Goal: Task Accomplishment & Management: Manage account settings

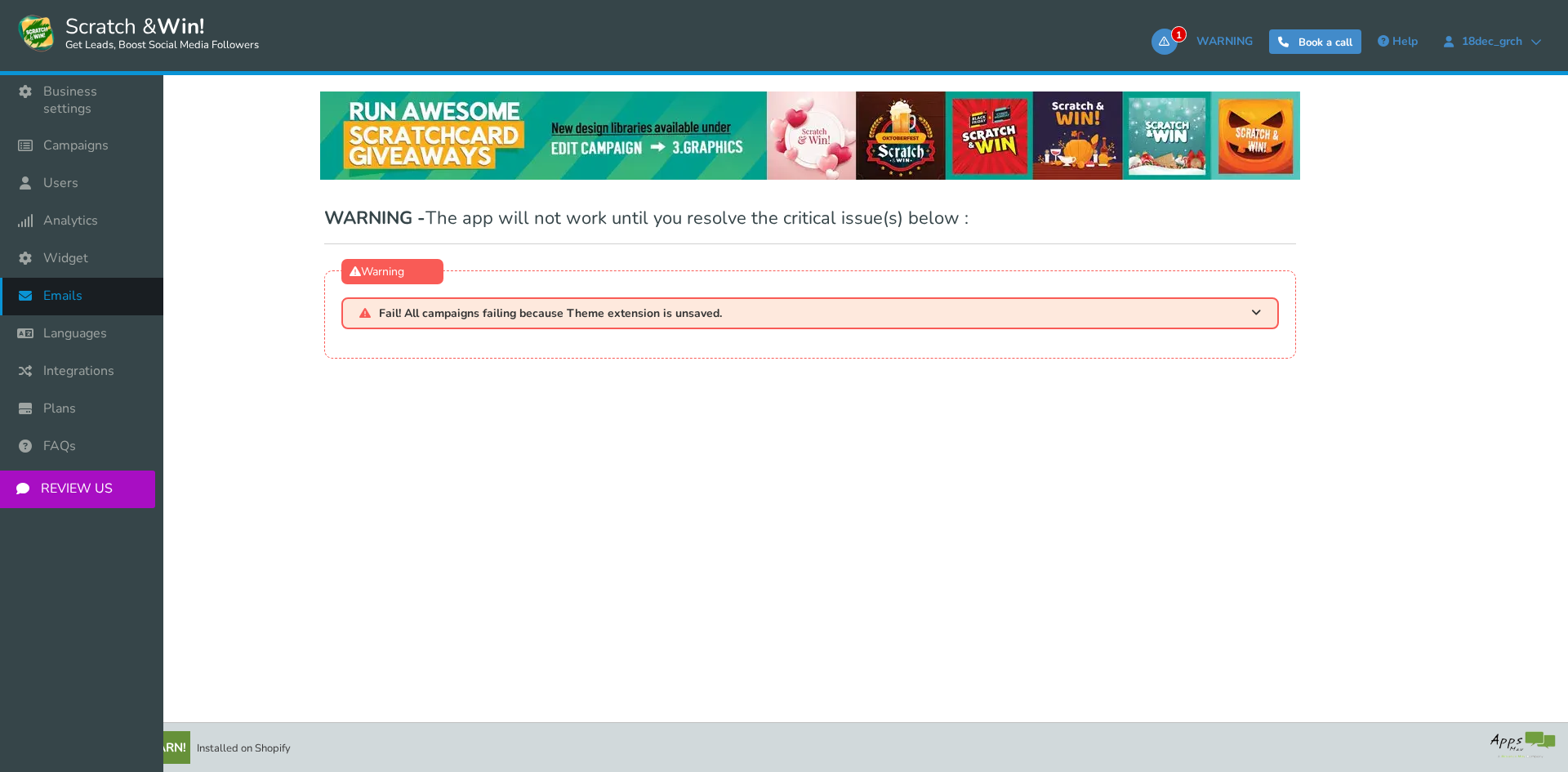
click at [80, 287] on span "Emails" at bounding box center [62, 296] width 39 height 17
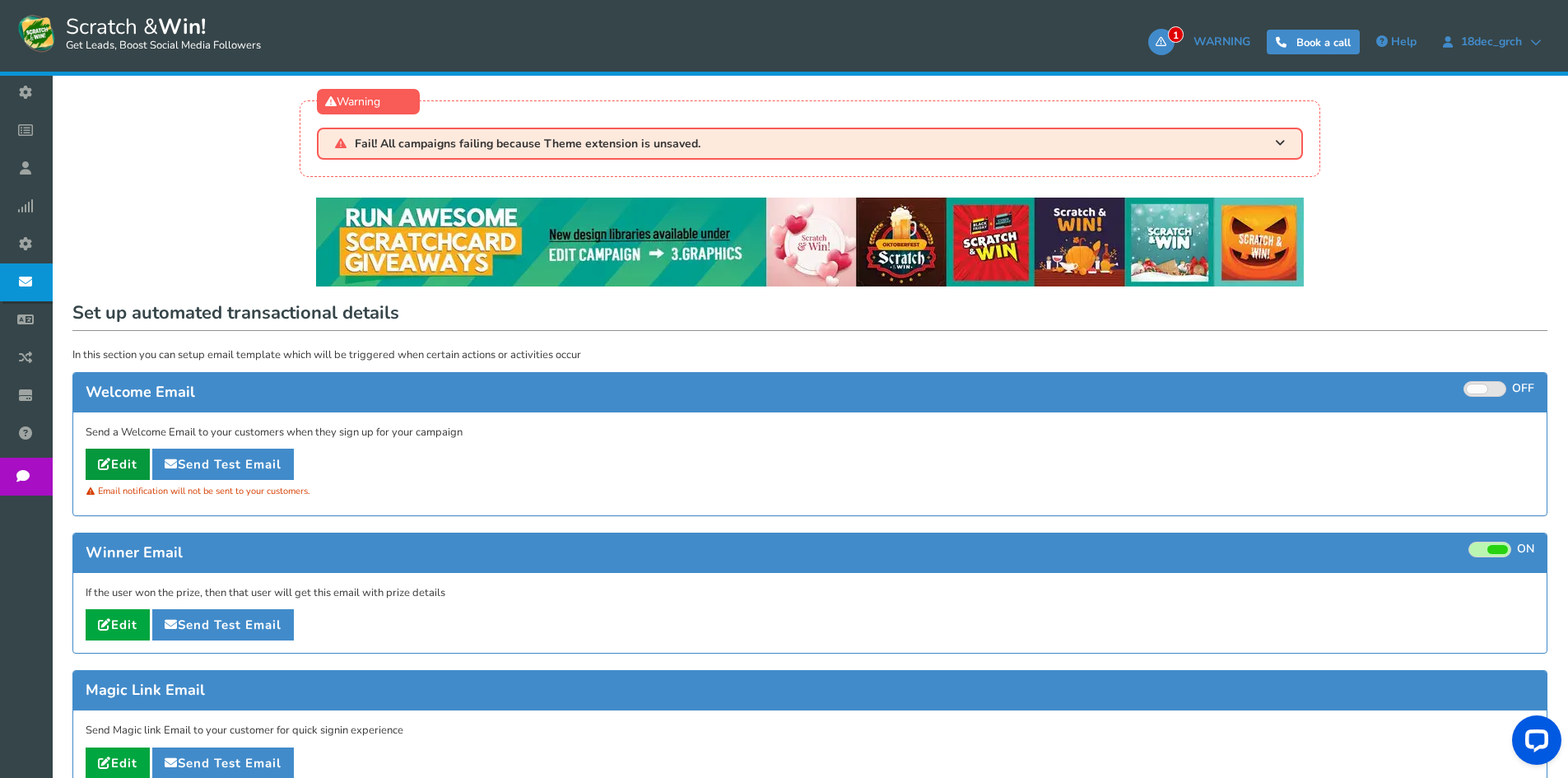
click at [116, 466] on link "Edit" at bounding box center [117, 464] width 64 height 31
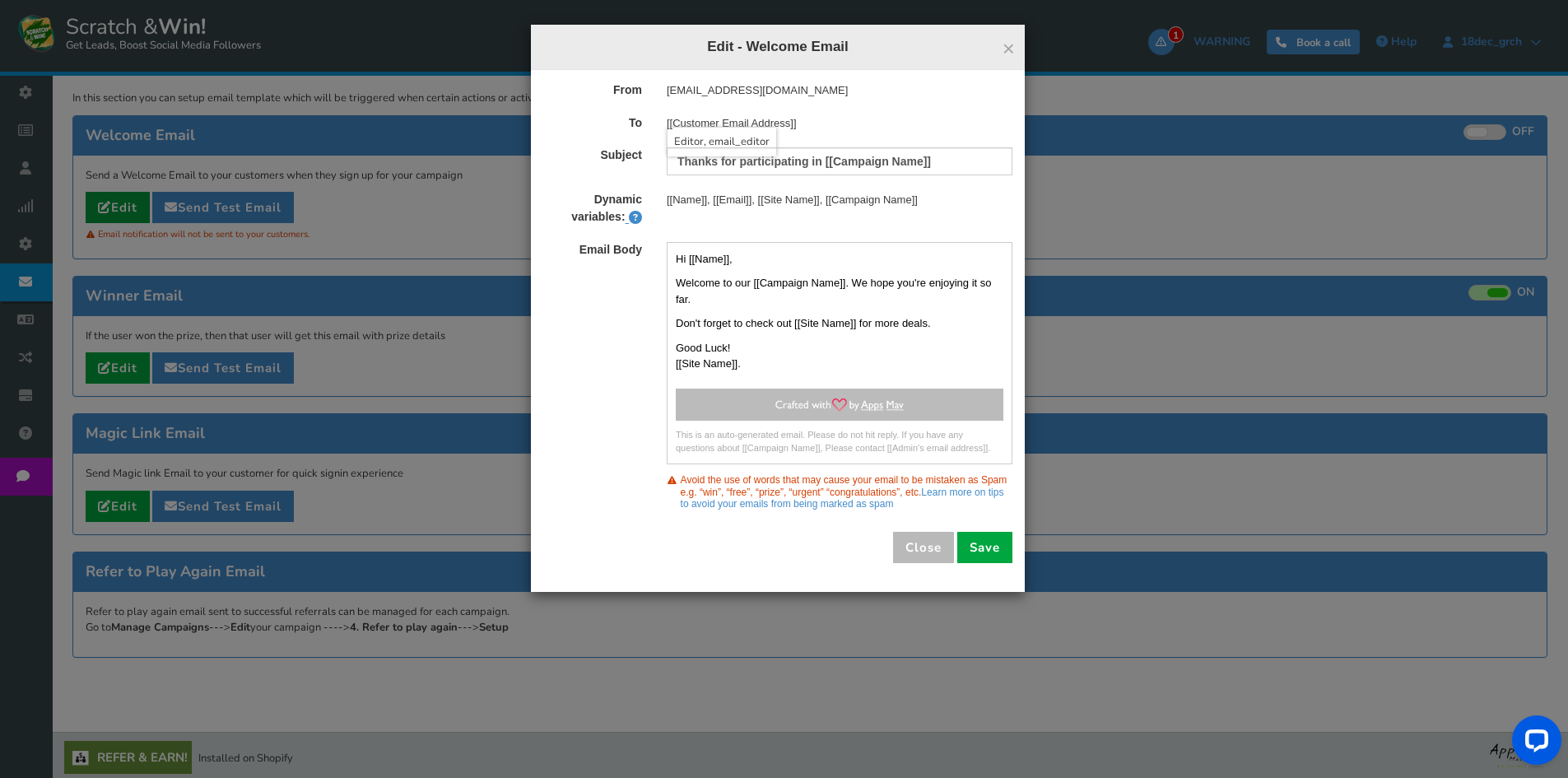
scroll to position [262, 0]
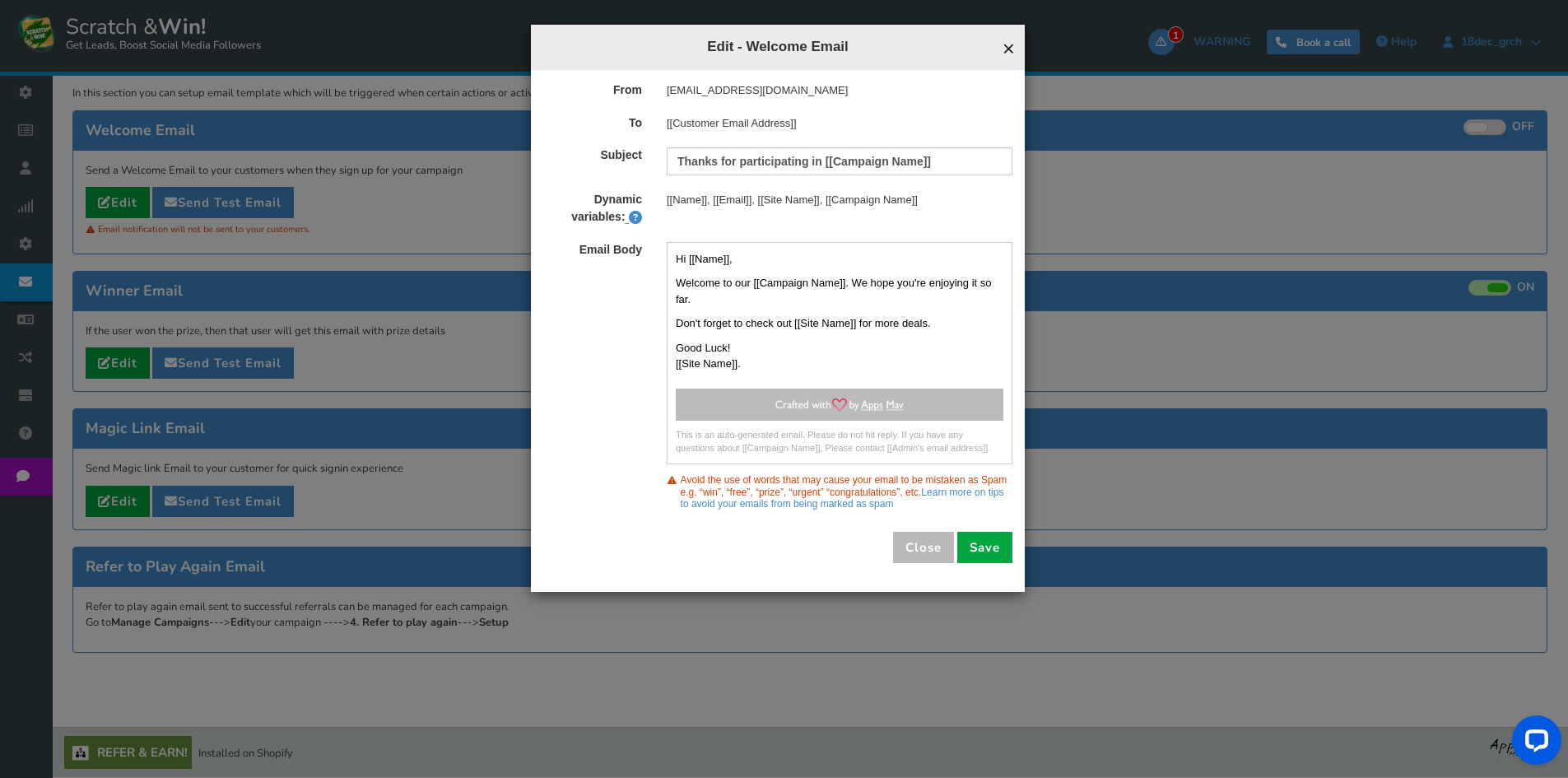
click at [1005, 50] on span "×" at bounding box center [1008, 48] width 12 height 25
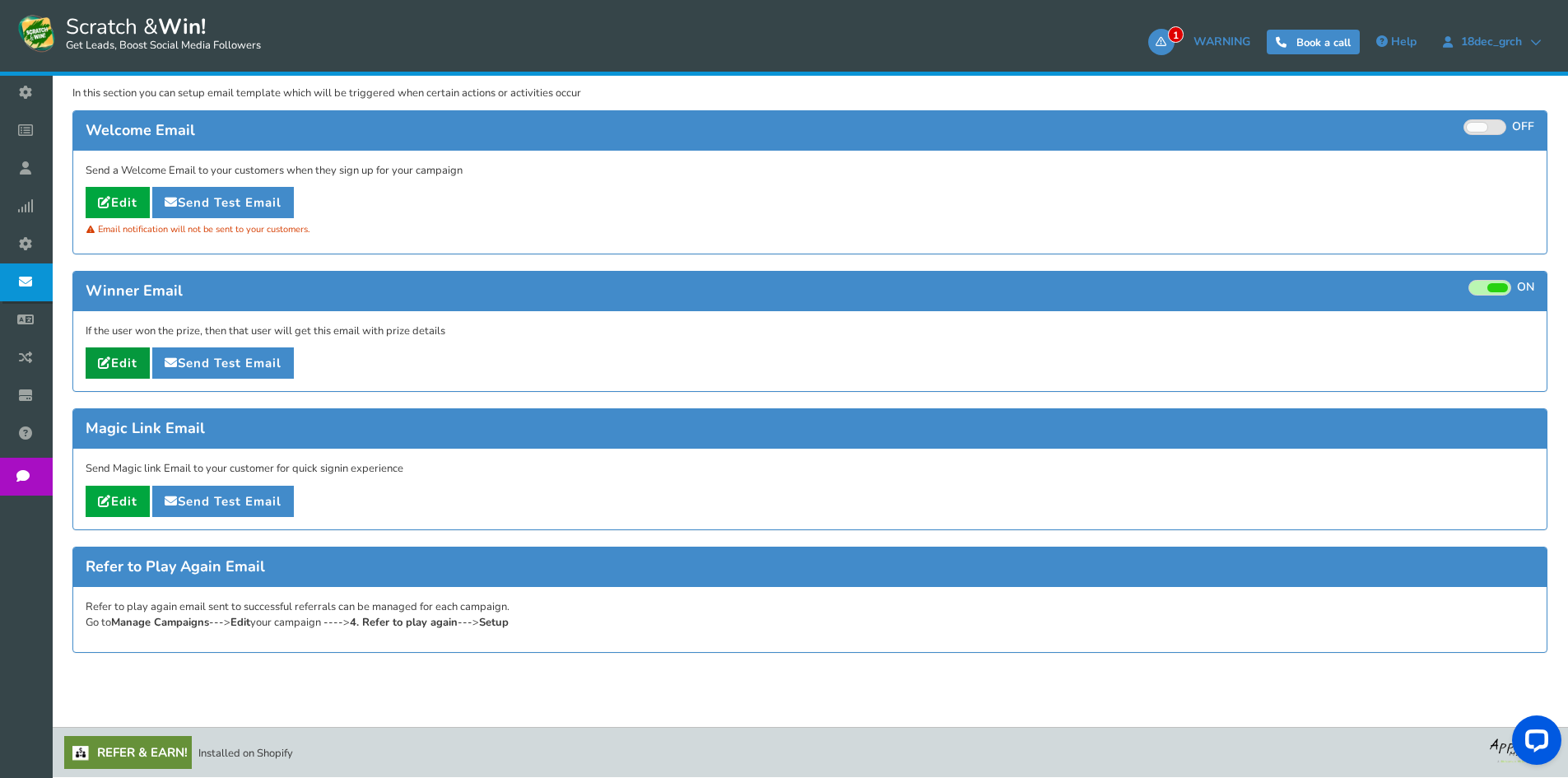
click at [131, 362] on link "Edit" at bounding box center [117, 364] width 64 height 31
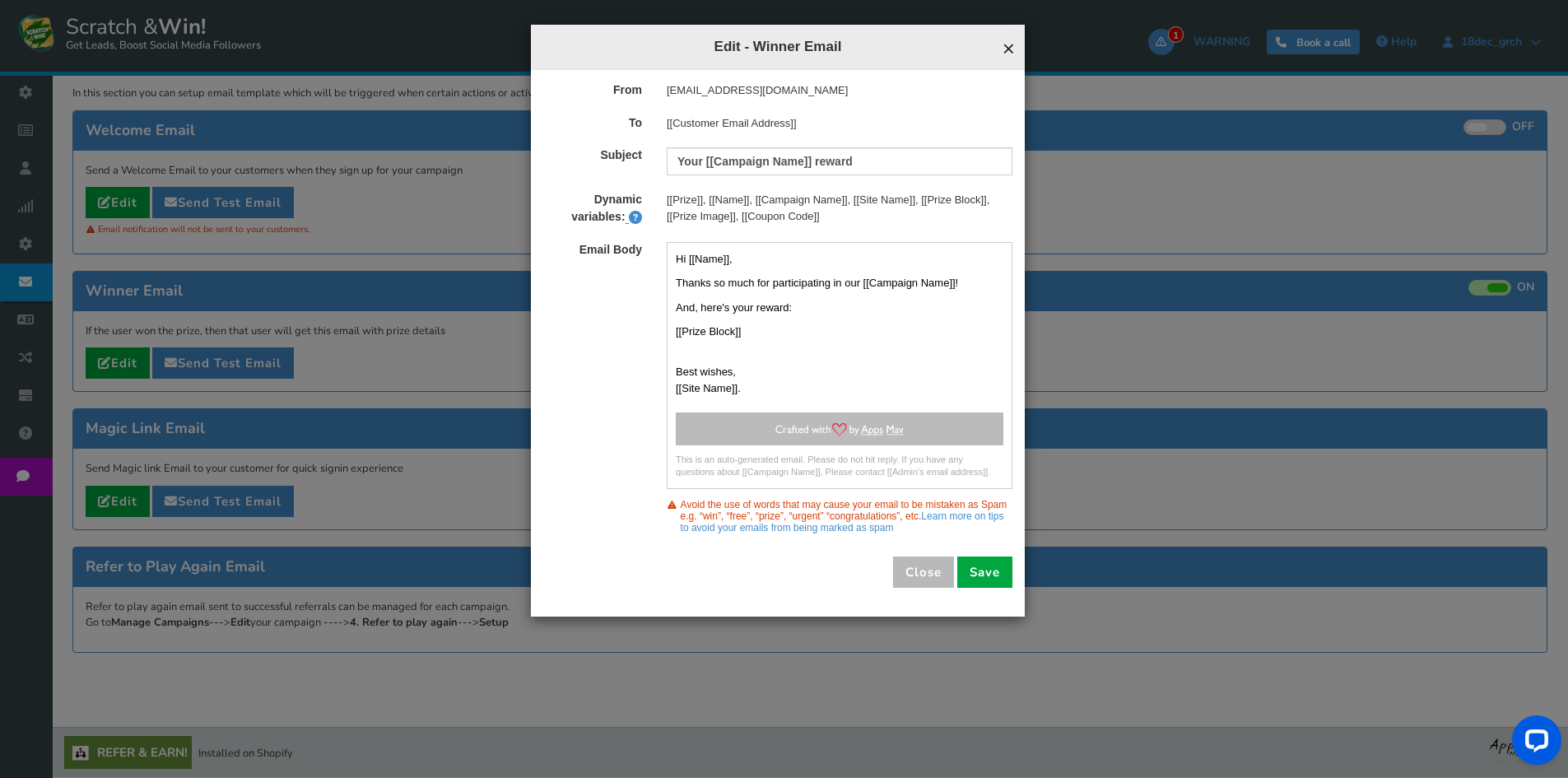
click at [1006, 46] on span "×" at bounding box center [1008, 48] width 12 height 25
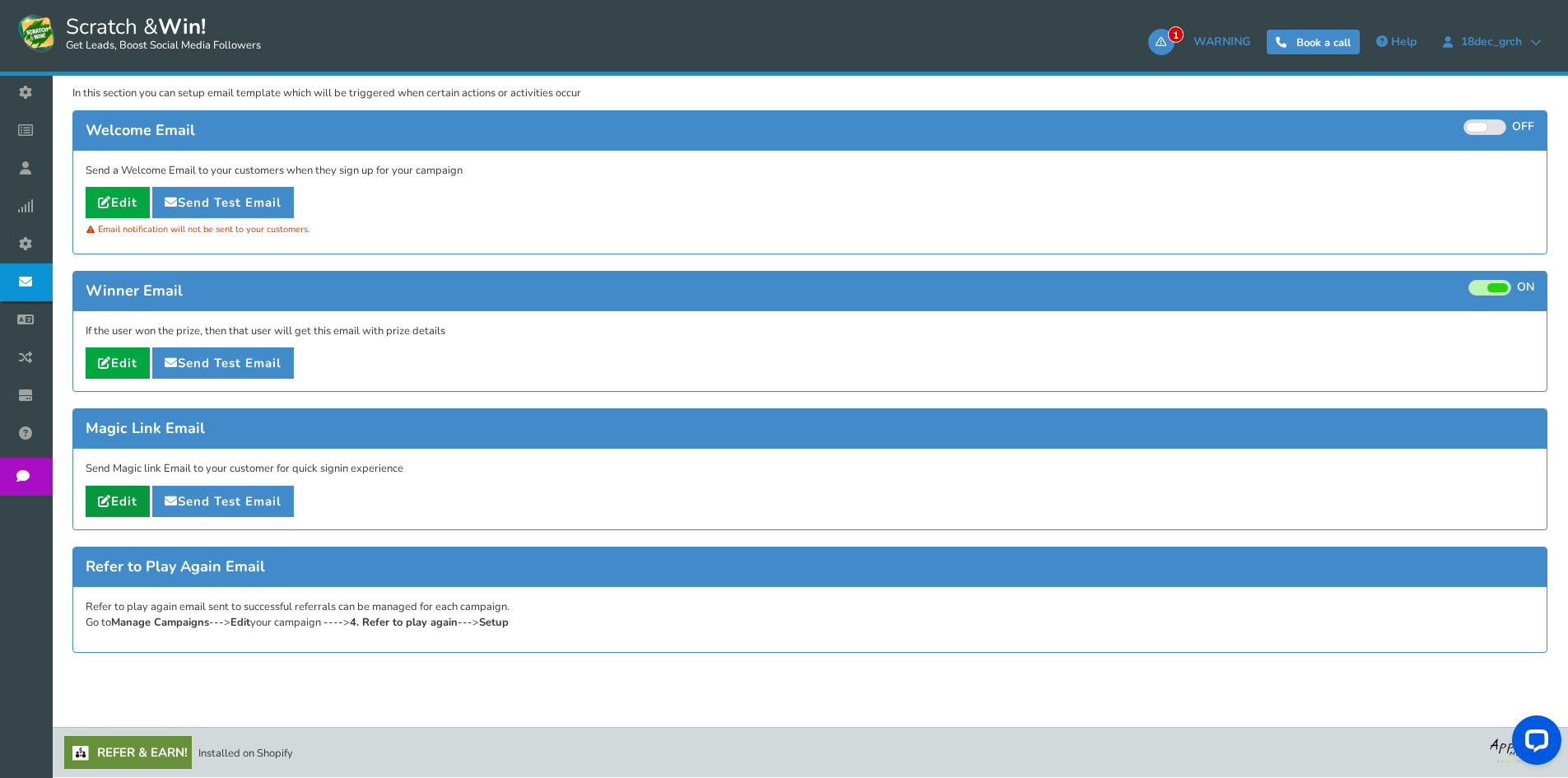
click at [114, 507] on link "Edit" at bounding box center [117, 501] width 64 height 31
type input "Magic link for [[Campaign Name]]"
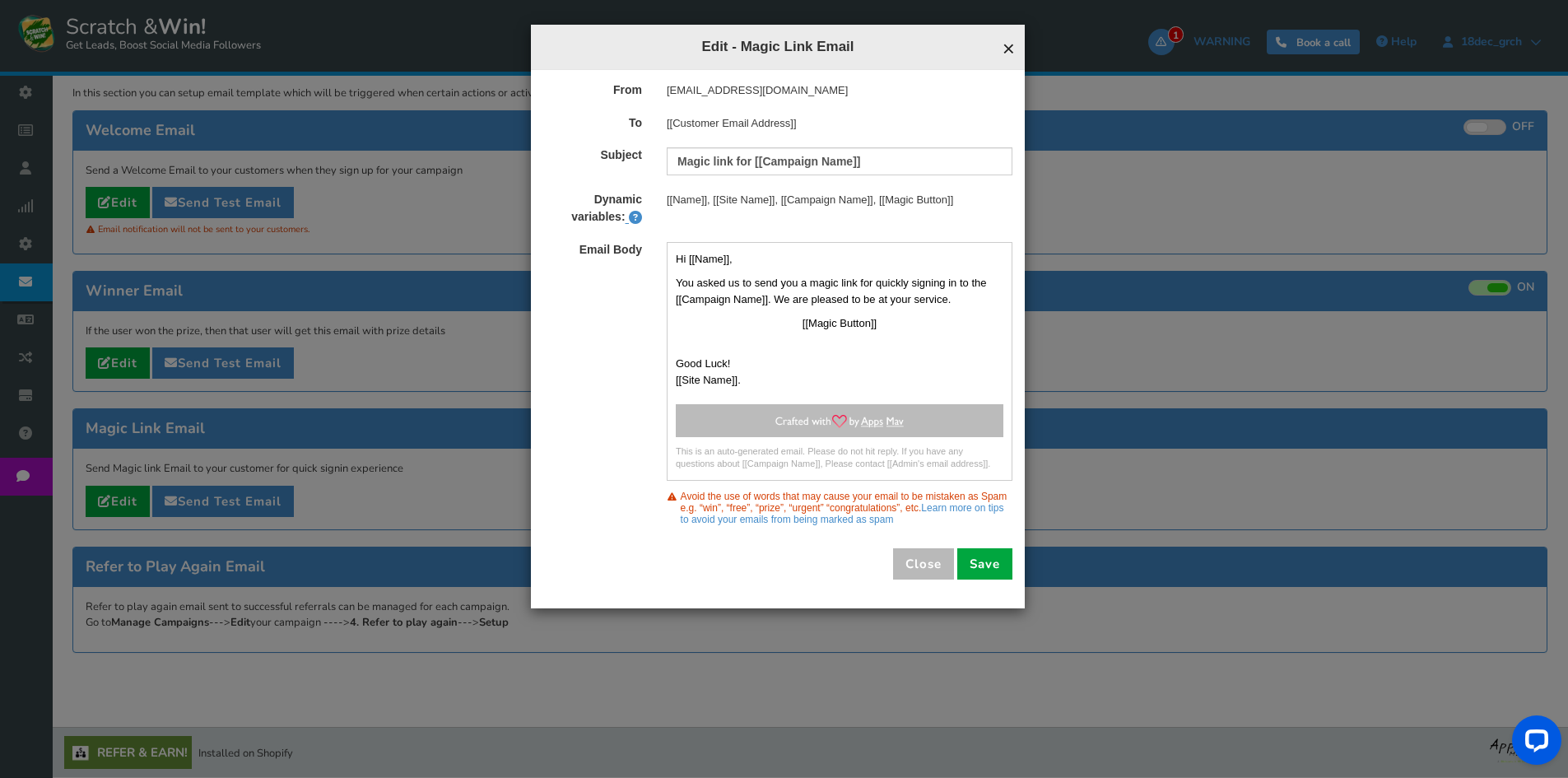
click at [1010, 54] on span "×" at bounding box center [1008, 48] width 12 height 25
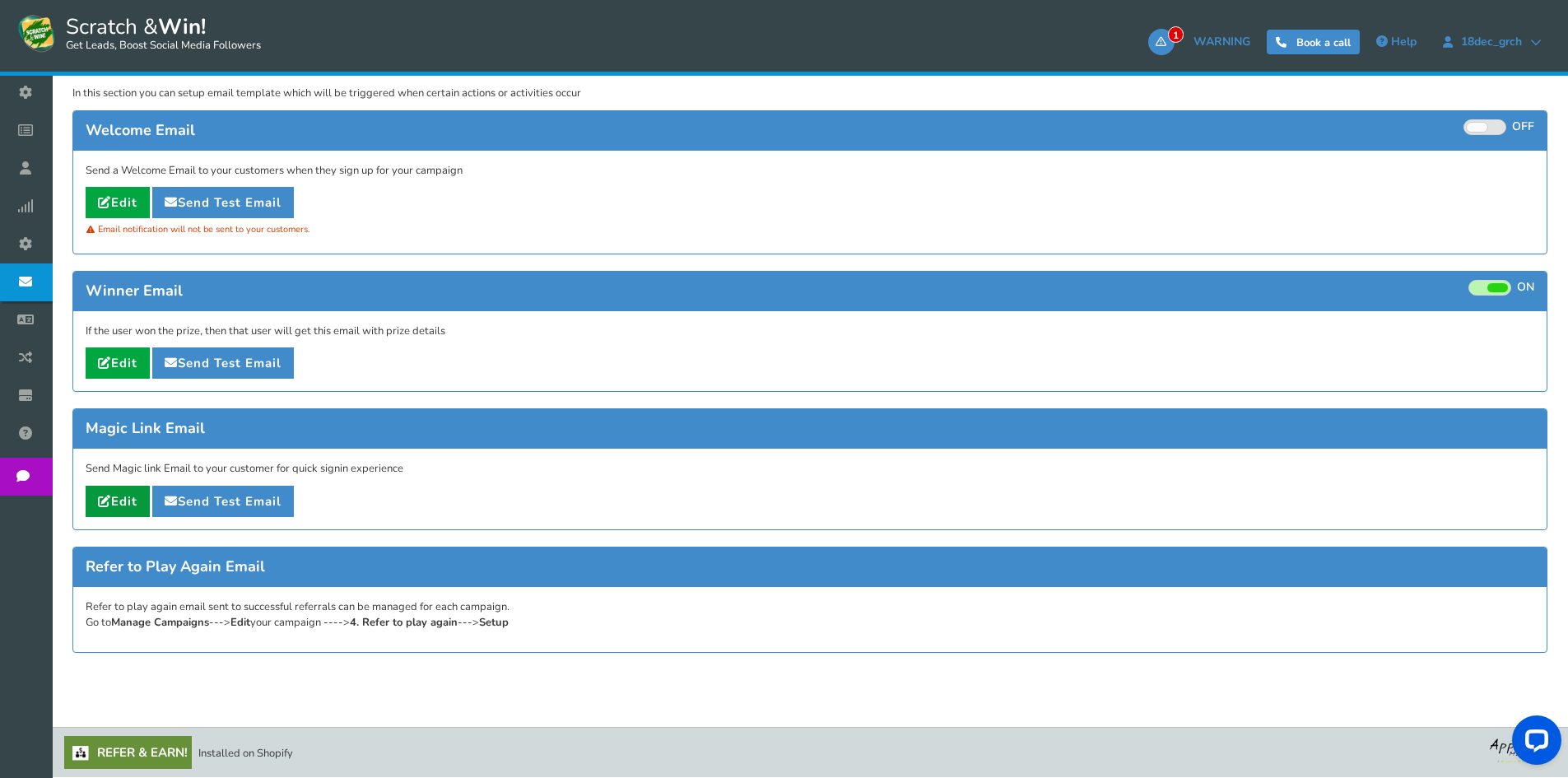
click at [105, 500] on icon at bounding box center [104, 500] width 13 height 12
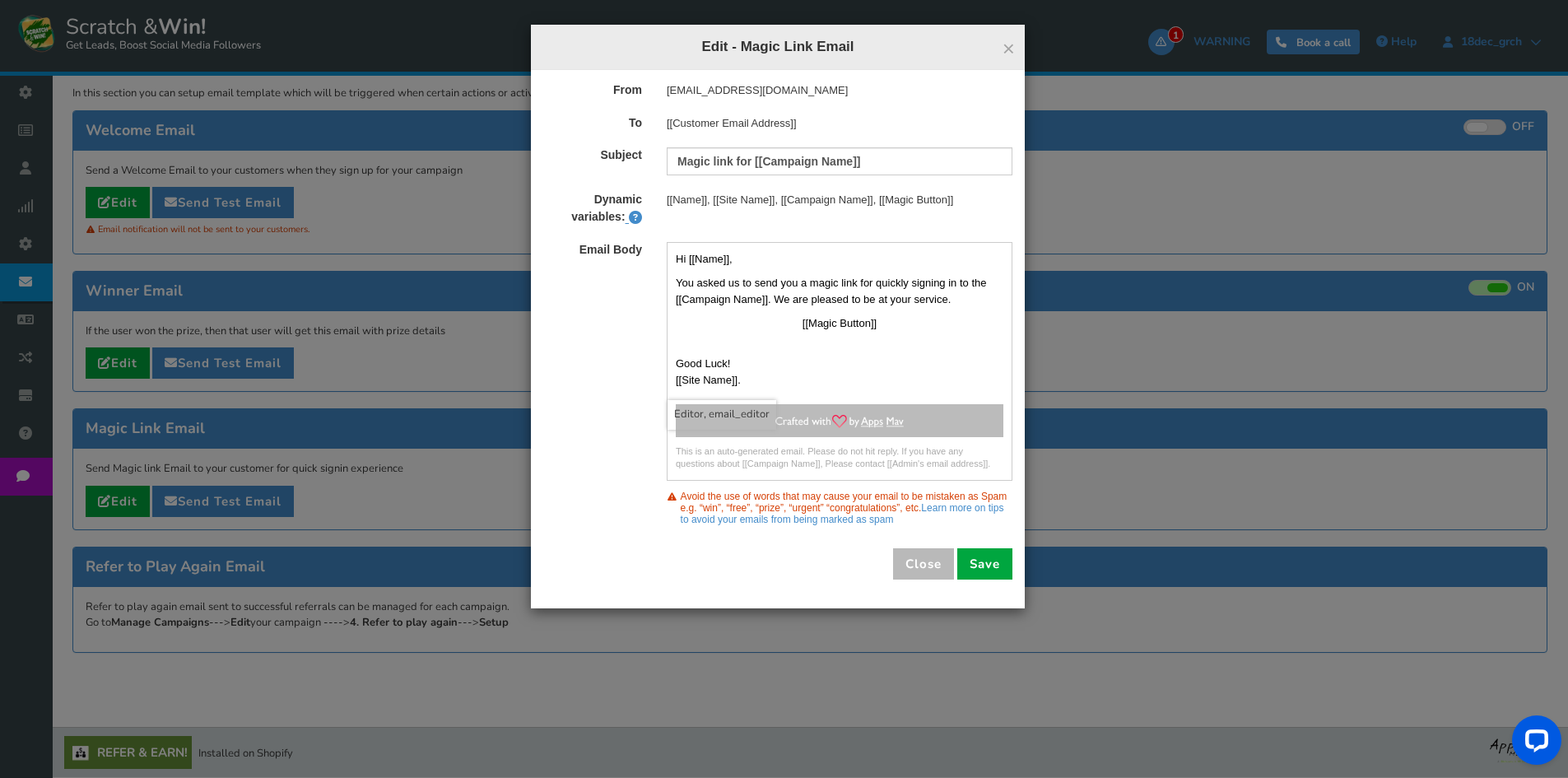
click at [777, 381] on p "Good Luck! [[Site Name]]." at bounding box center [839, 372] width 327 height 32
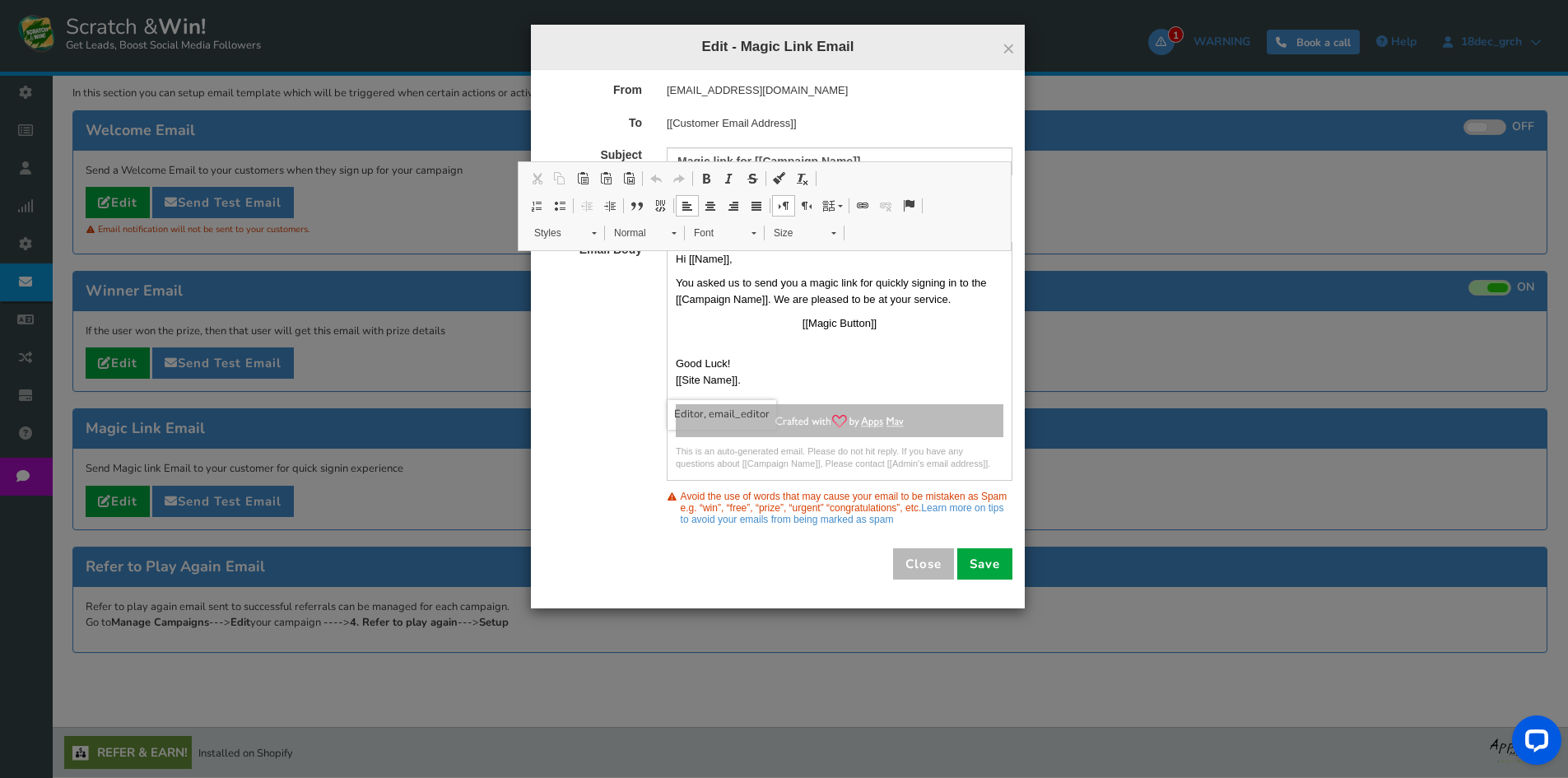
click at [804, 319] on p "[[Magic Button]]" at bounding box center [839, 324] width 327 height 17
click at [1007, 49] on span "×" at bounding box center [1008, 48] width 12 height 25
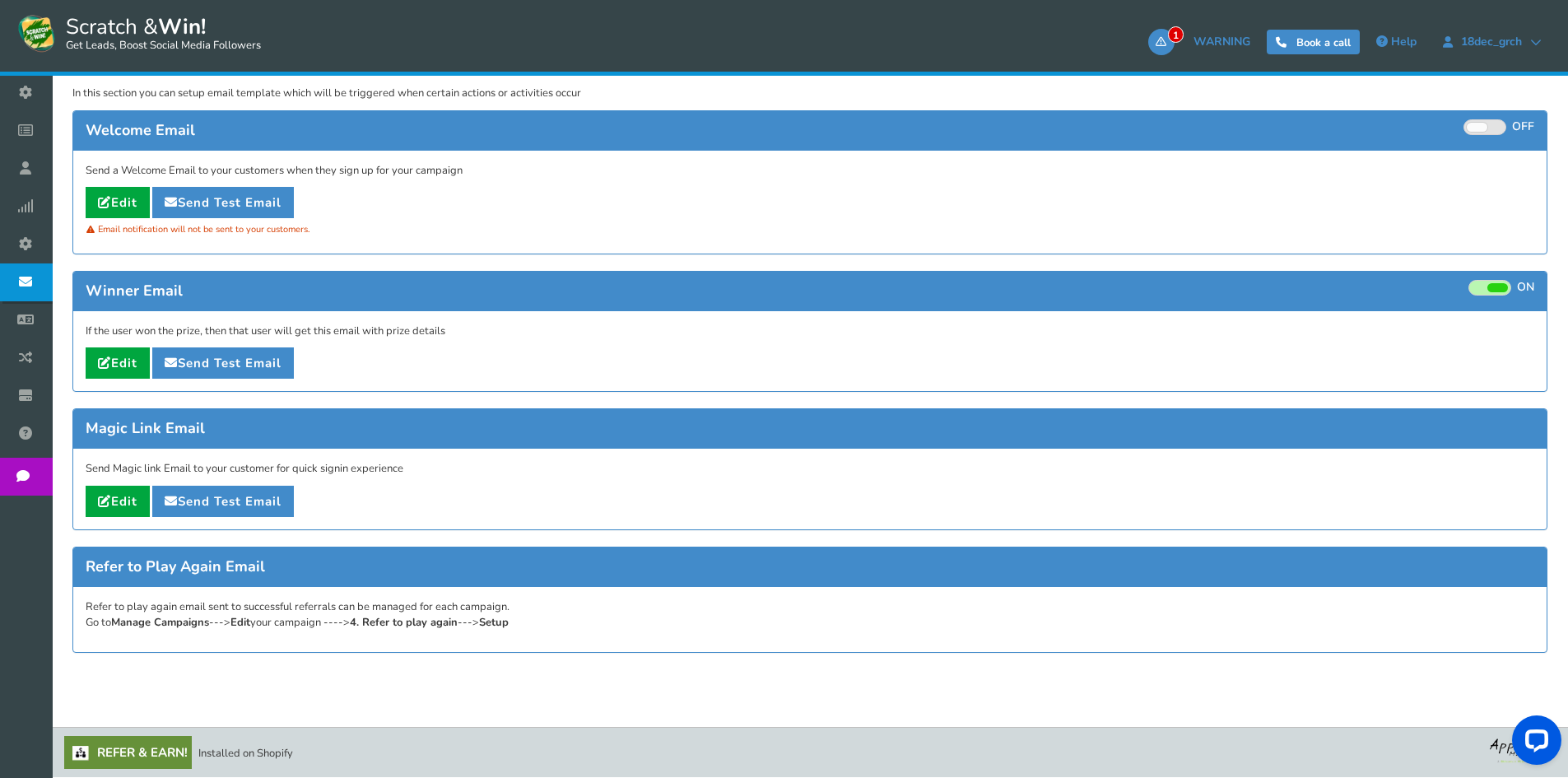
scroll to position [0, 0]
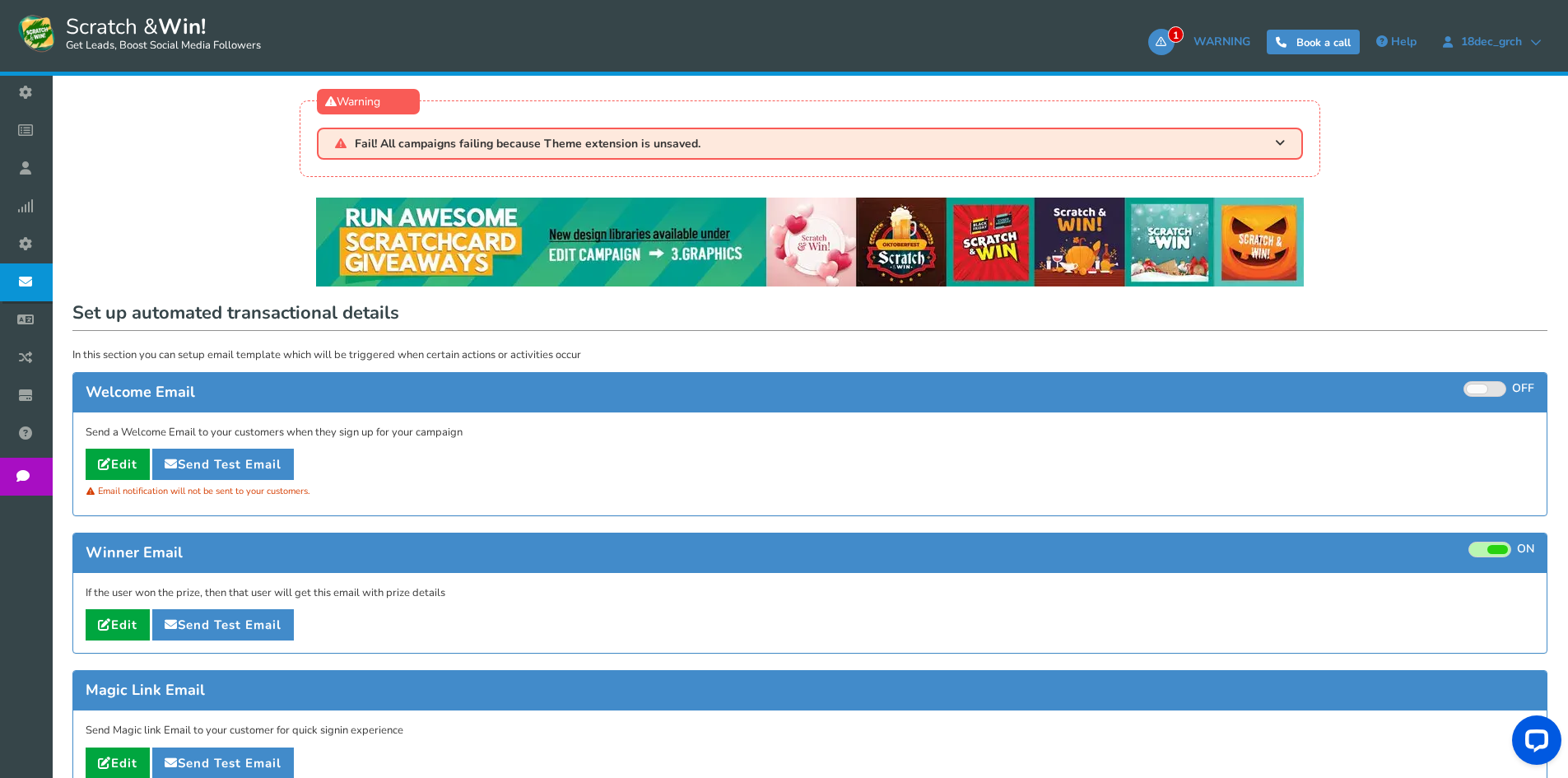
click at [74, 305] on div "NOTE: Scratch and Win plugin is deleted or deactivated. Please check and re-ins…" at bounding box center [809, 564] width 1491 height 766
drag, startPoint x: 76, startPoint y: 306, endPoint x: 401, endPoint y: 320, distance: 325.3
click at [401, 320] on h1 "Set up automated transactional details" at bounding box center [810, 315] width 1476 height 33
click at [428, 320] on h1 "Set up automated transactional details" at bounding box center [810, 315] width 1476 height 33
